Goal: Information Seeking & Learning: Learn about a topic

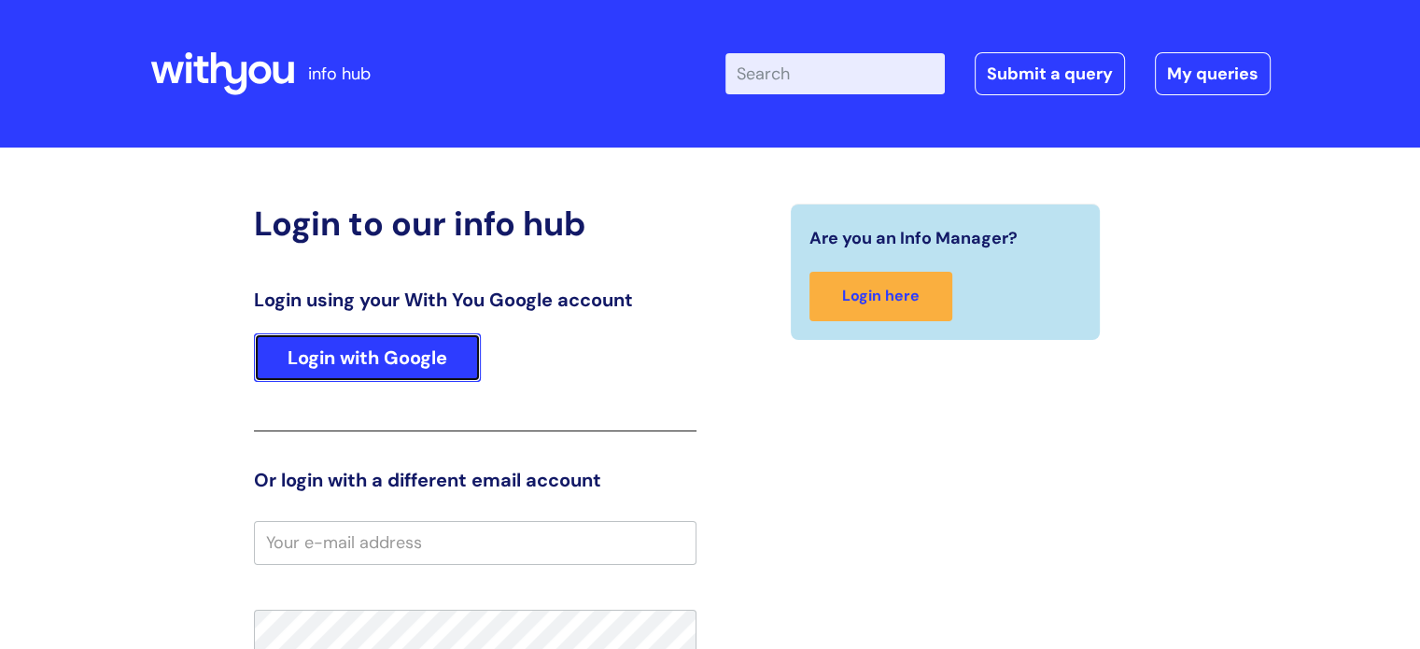
click at [373, 356] on link "Login with Google" at bounding box center [367, 357] width 227 height 49
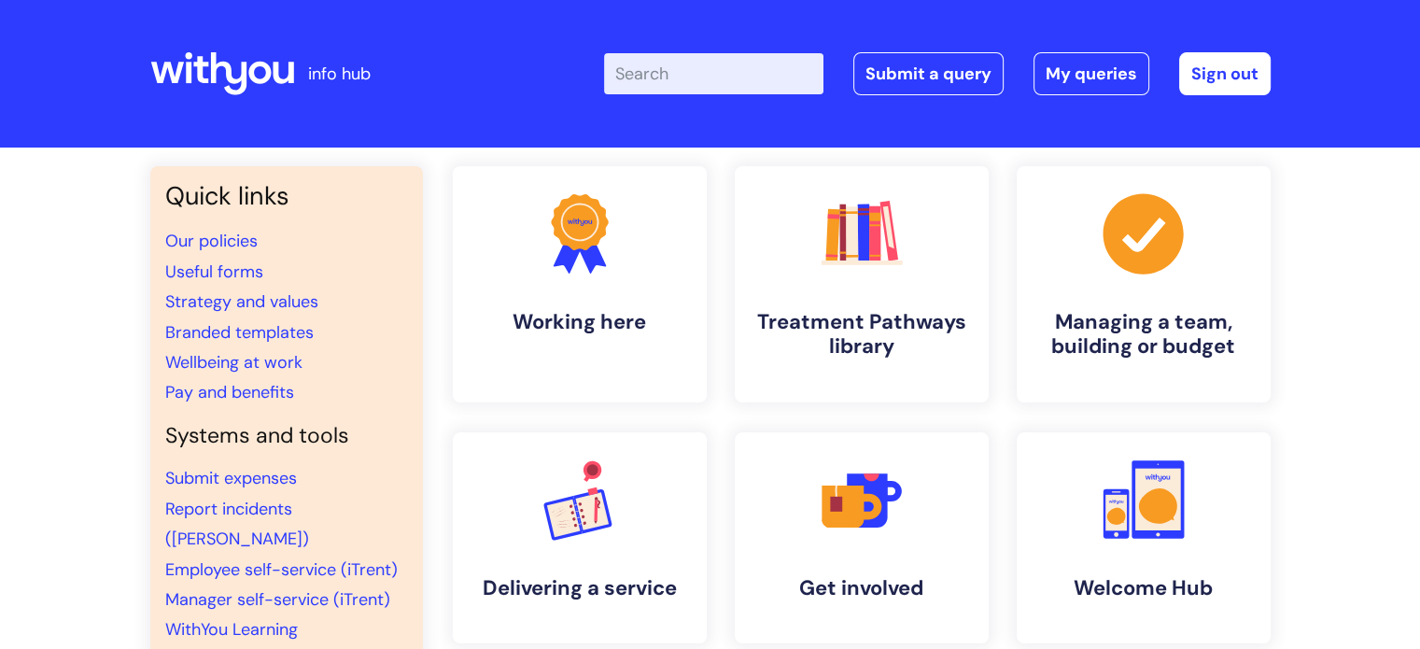
click at [657, 77] on input "Enter your search term here..." at bounding box center [713, 73] width 219 height 41
type input "Nebula"
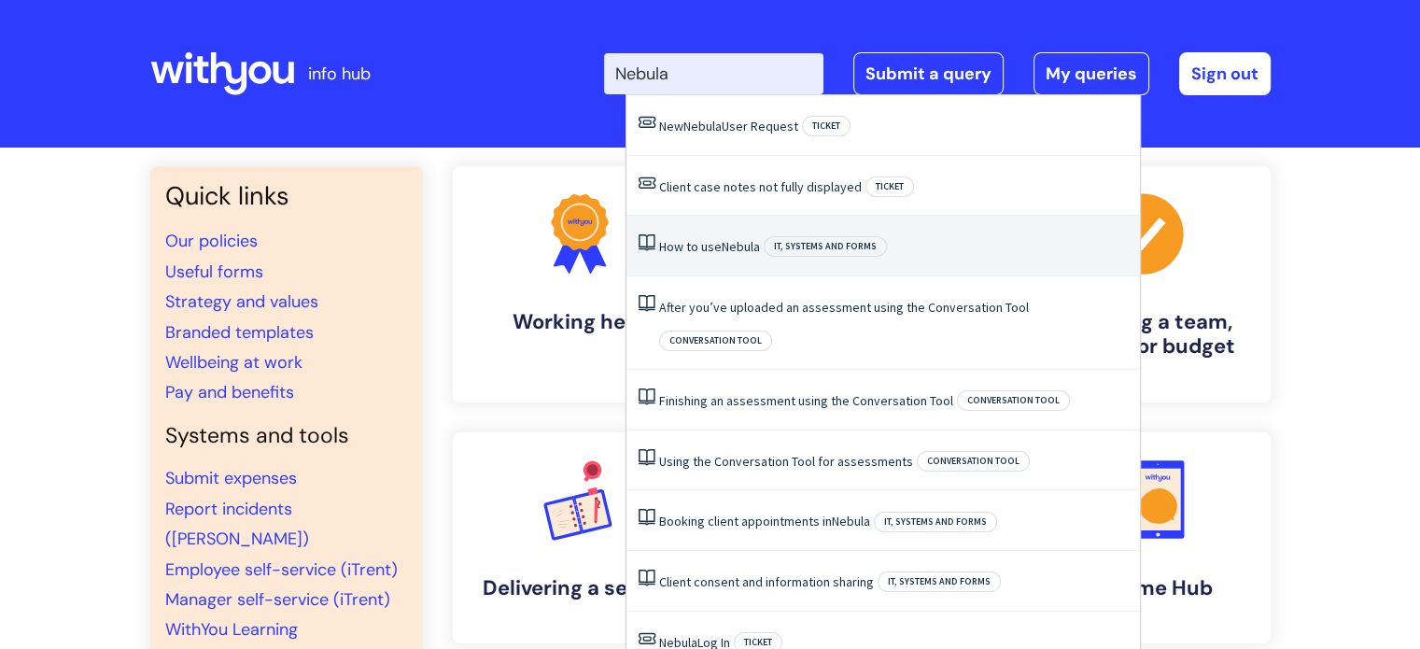
click at [731, 250] on span "Nebula" at bounding box center [741, 246] width 38 height 17
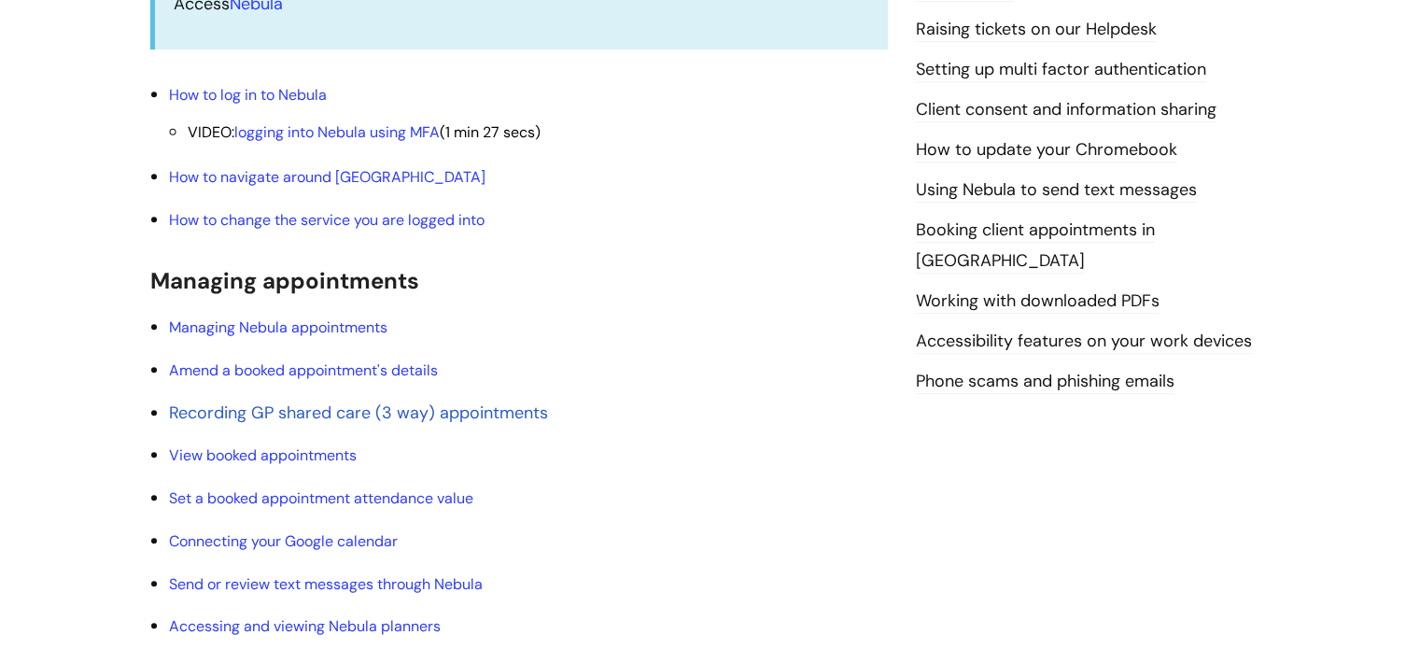
scroll to position [840, 0]
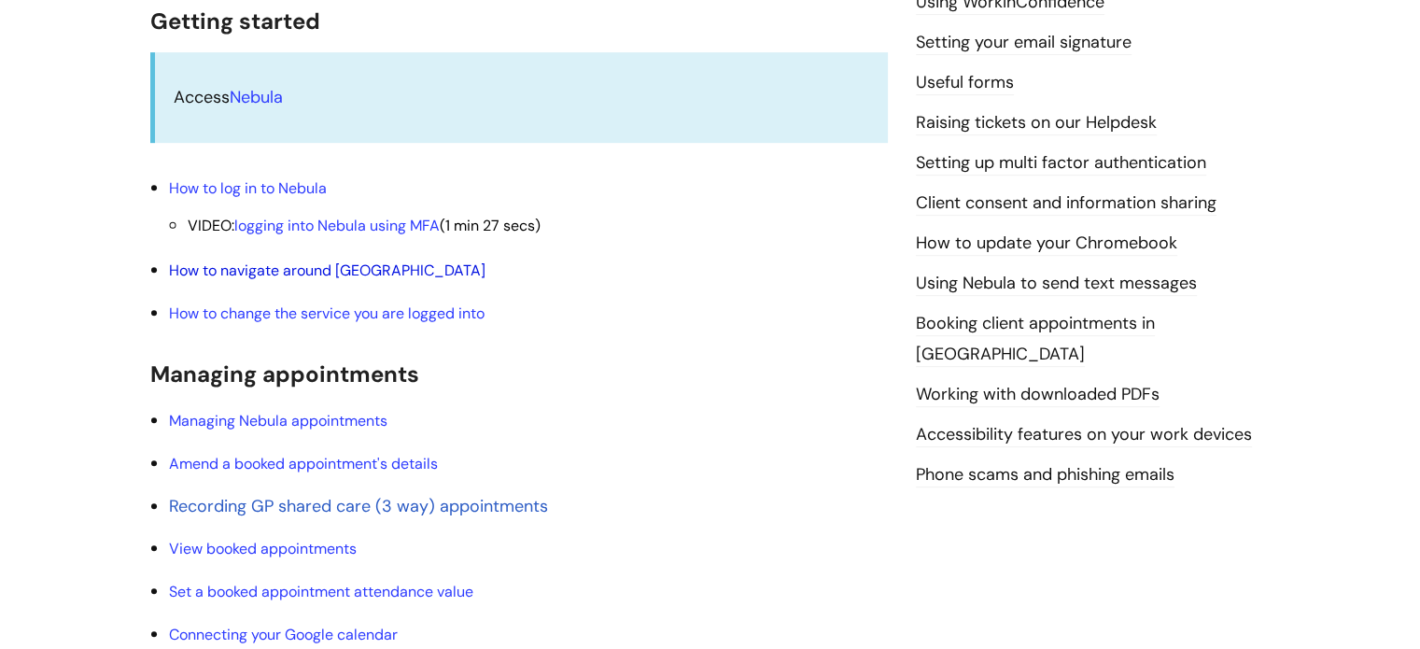
click at [341, 271] on link "How to navigate around [GEOGRAPHIC_DATA]" at bounding box center [327, 270] width 317 height 20
